Goal: Check status: Check status

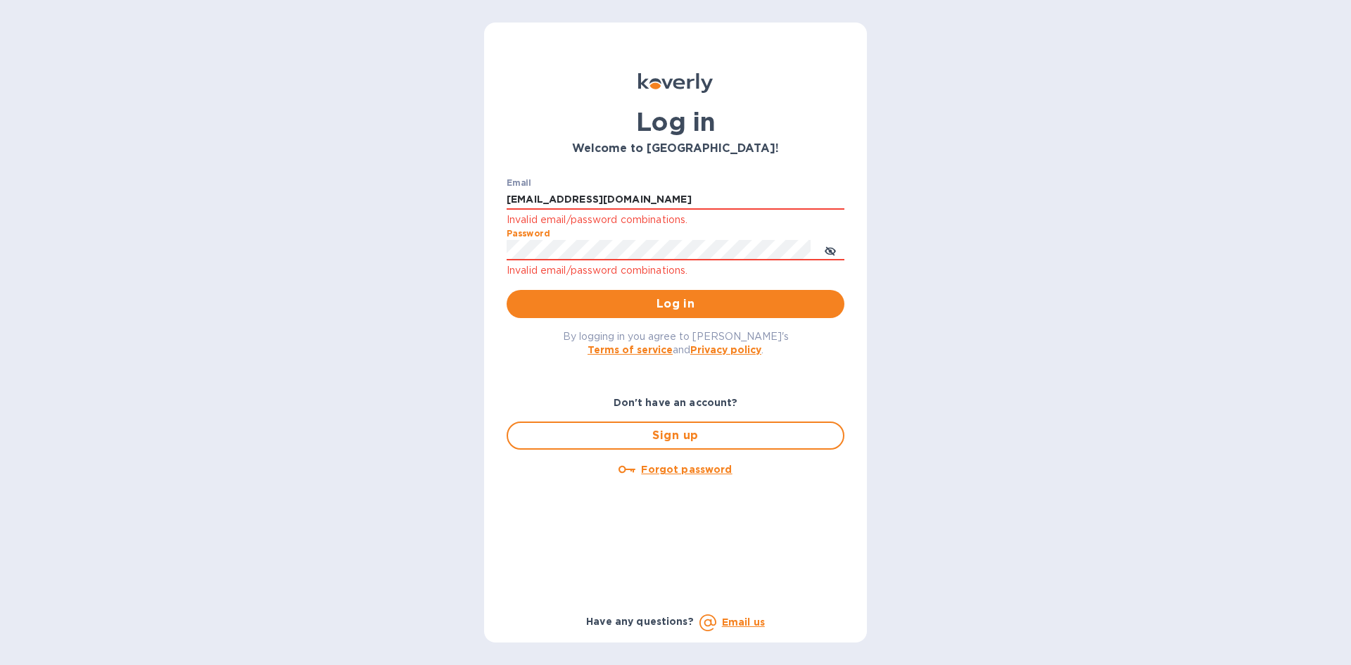
click at [507, 290] on button "Log in" at bounding box center [676, 304] width 338 height 28
click at [432, 346] on div "Log in Welcome to [GEOGRAPHIC_DATA]! Email [EMAIL_ADDRESS][DOMAIN_NAME] Invalid…" at bounding box center [675, 332] width 1351 height 665
click at [400, 260] on div "Log in Welcome to [GEOGRAPHIC_DATA]! Email [EMAIL_ADDRESS][DOMAIN_NAME] Invalid…" at bounding box center [675, 332] width 1351 height 665
click at [507, 290] on button "Log in" at bounding box center [676, 304] width 338 height 28
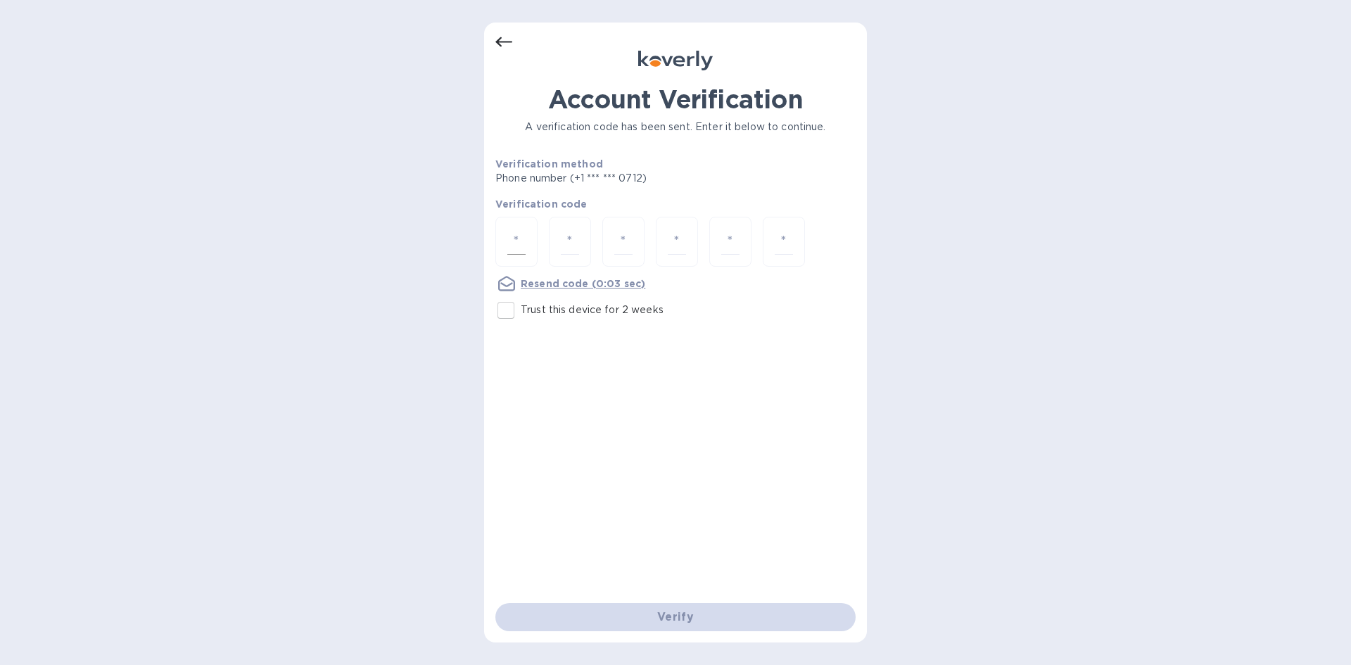
click at [505, 231] on div at bounding box center [516, 242] width 42 height 50
type input "9"
type input "5"
type input "1"
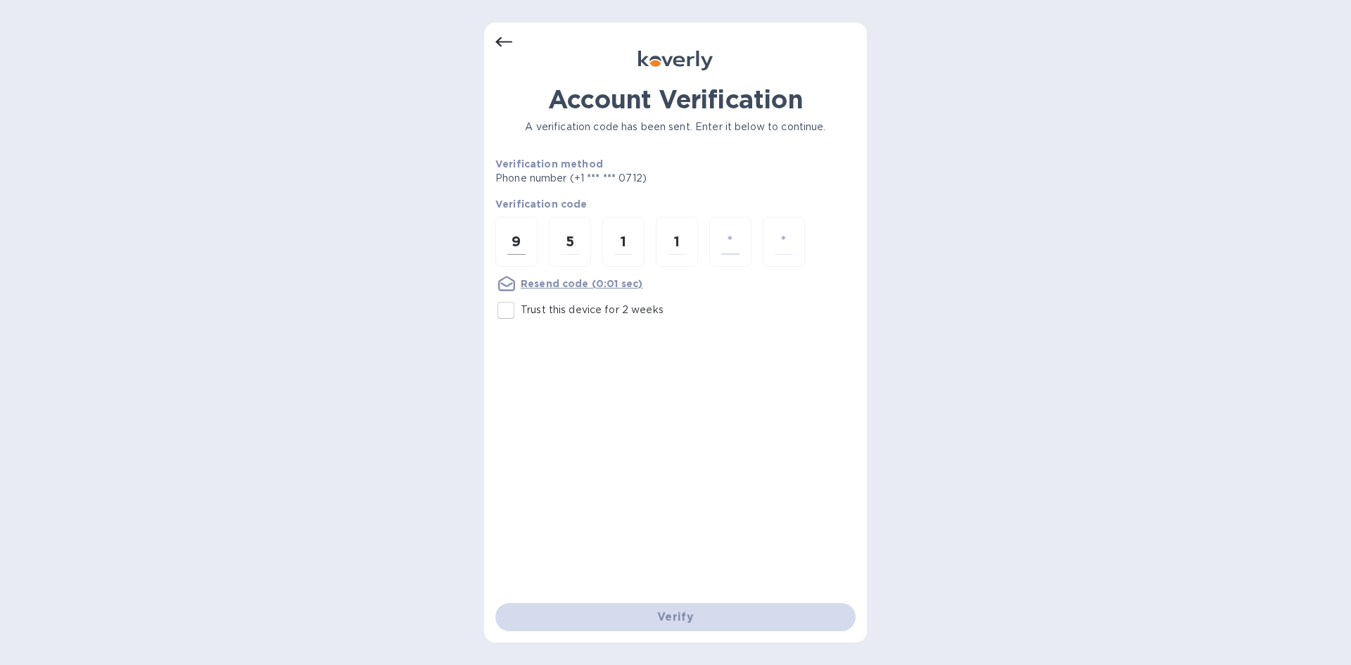
type input "9"
type input "6"
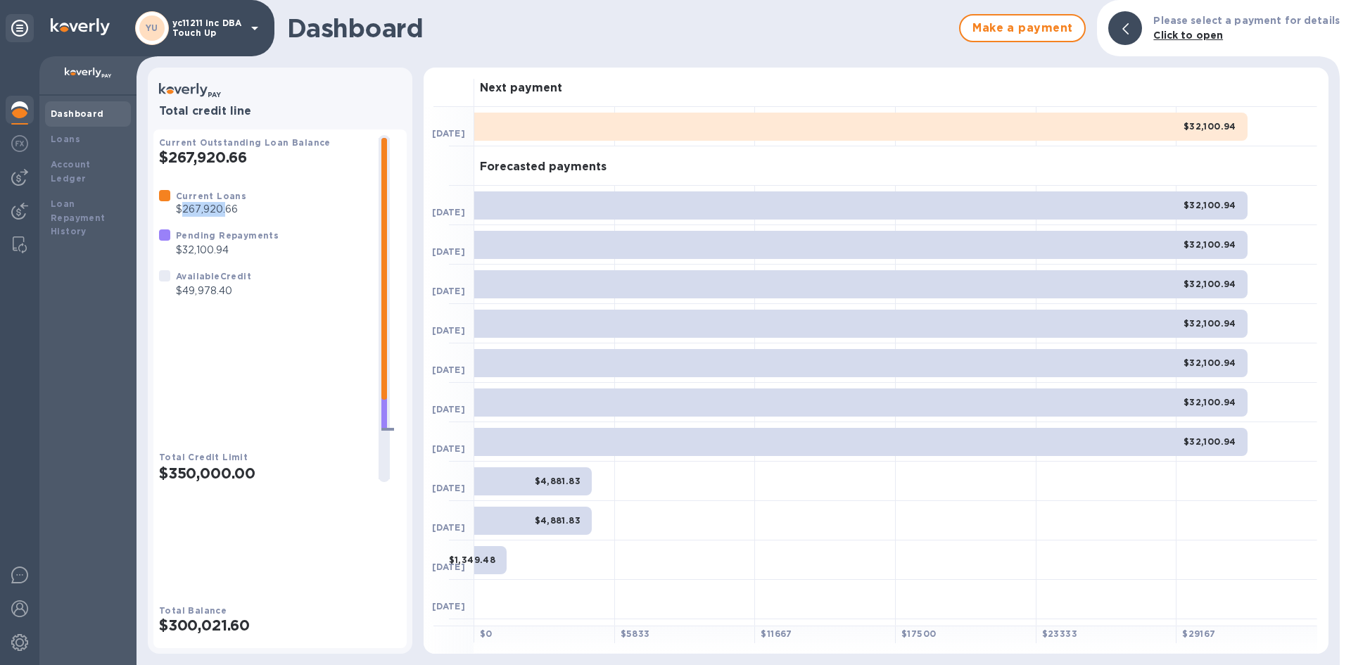
drag, startPoint x: 180, startPoint y: 222, endPoint x: 225, endPoint y: 226, distance: 44.5
click at [225, 217] on p "$267,920.66" at bounding box center [211, 209] width 70 height 15
drag, startPoint x: 185, startPoint y: 305, endPoint x: 225, endPoint y: 308, distance: 40.2
click at [225, 298] on p "$49,978.40" at bounding box center [213, 291] width 75 height 15
click at [208, 258] on p "$32,100.94" at bounding box center [227, 250] width 103 height 15
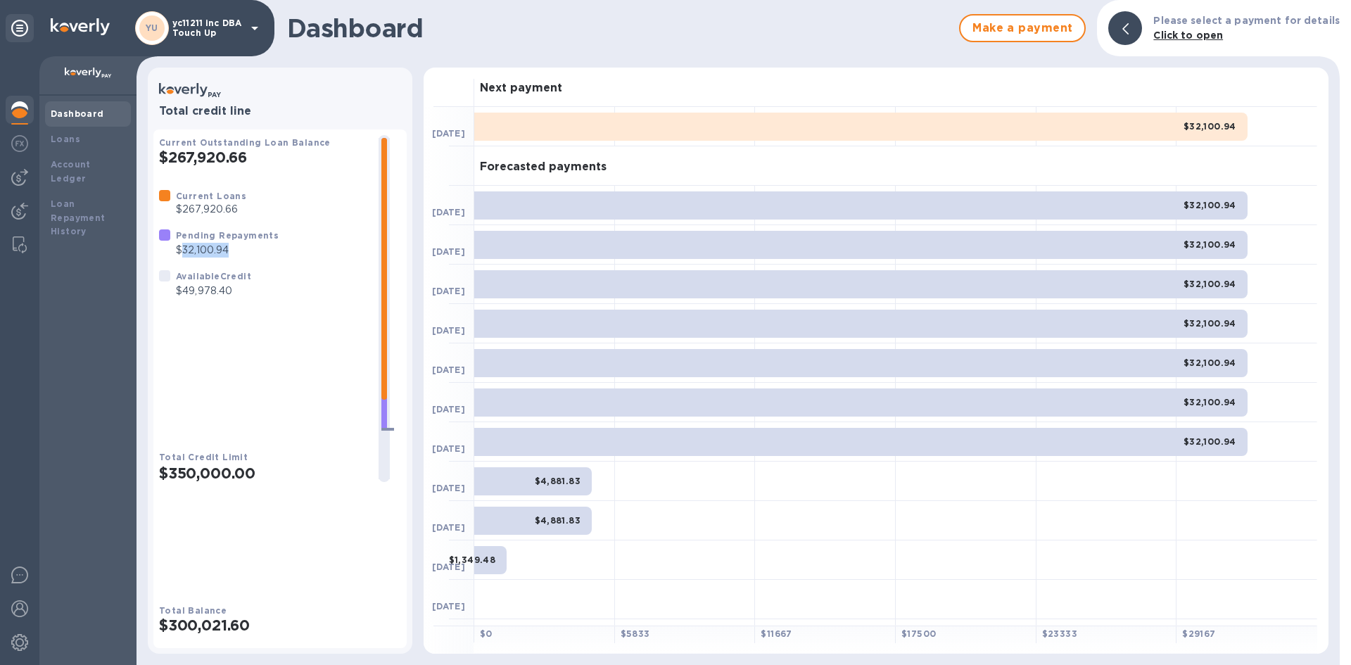
click at [208, 258] on p "$32,100.94" at bounding box center [227, 250] width 103 height 15
click at [208, 298] on p "$49,978.40" at bounding box center [213, 291] width 75 height 15
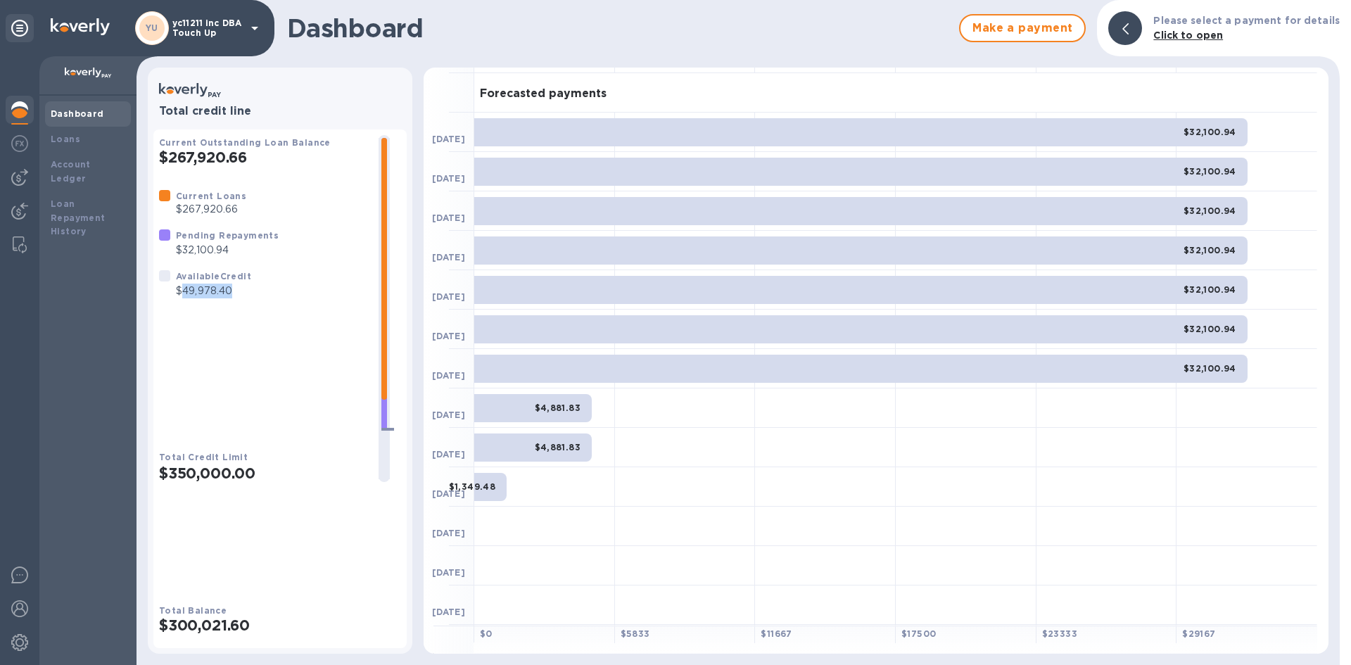
scroll to position [151, 0]
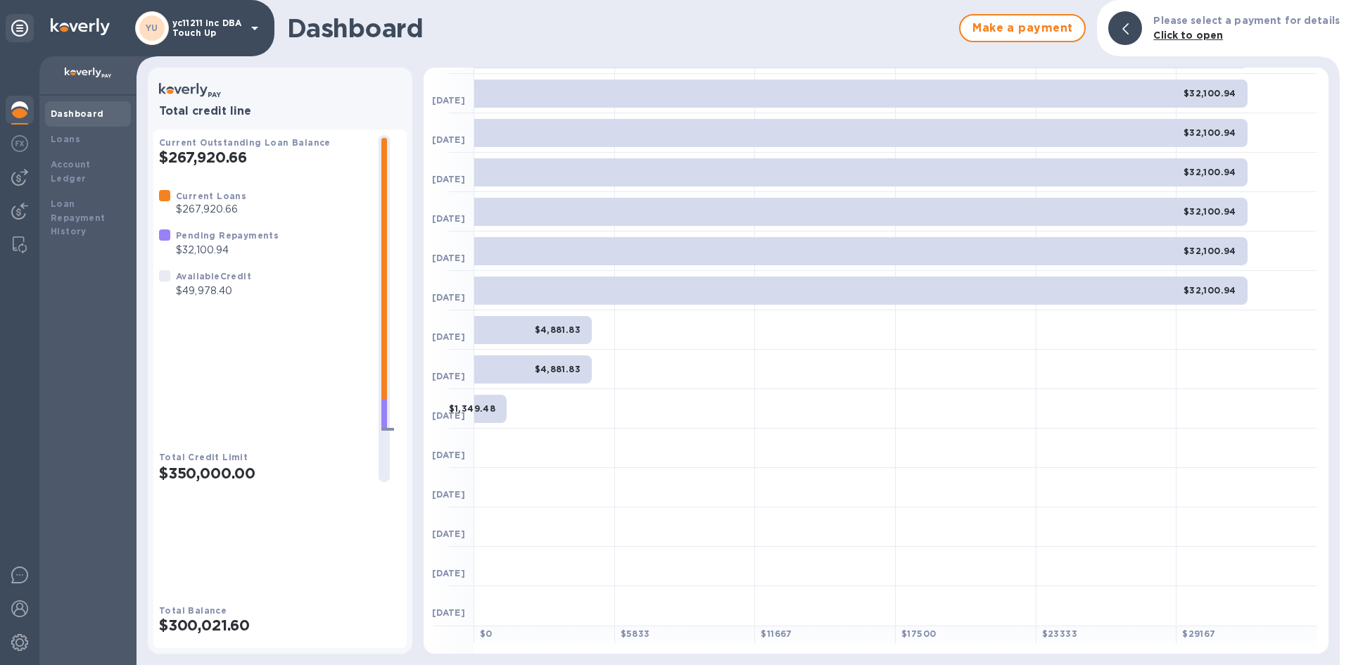
drag, startPoint x: 291, startPoint y: 462, endPoint x: 298, endPoint y: 588, distance: 126.2
click at [367, 482] on div at bounding box center [384, 308] width 34 height 347
drag, startPoint x: 170, startPoint y: 636, endPoint x: 257, endPoint y: 631, distance: 87.4
click at [257, 482] on h2 "$350,000.00" at bounding box center [263, 473] width 208 height 18
click at [208, 398] on div "Current Loans $267,920.66 Pending Repayments $32,100.94 Available Credit $49,97…" at bounding box center [263, 308] width 208 height 239
